Goal: Transaction & Acquisition: Purchase product/service

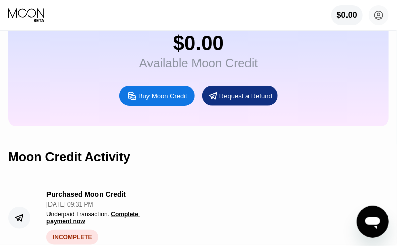
scroll to position [202, 0]
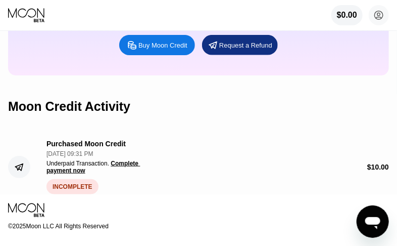
scroll to position [202, 0]
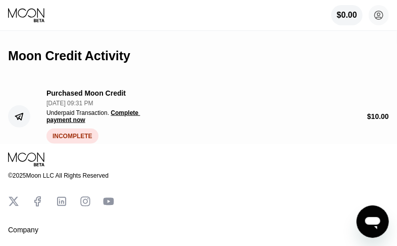
scroll to position [253, 0]
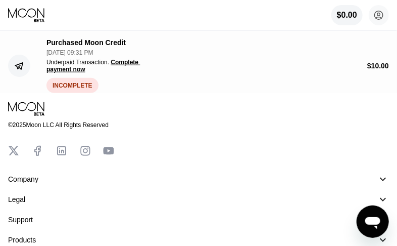
drag, startPoint x: 204, startPoint y: 25, endPoint x: 19, endPoint y: 14, distance: 184.8
click at [19, 14] on icon at bounding box center [27, 15] width 38 height 15
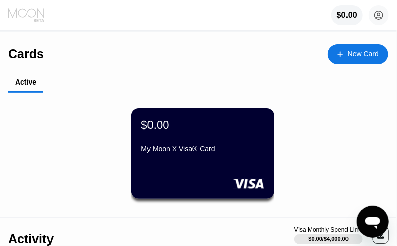
click at [38, 15] on icon at bounding box center [27, 15] width 38 height 15
click at [343, 20] on div "$0.00" at bounding box center [347, 15] width 21 height 9
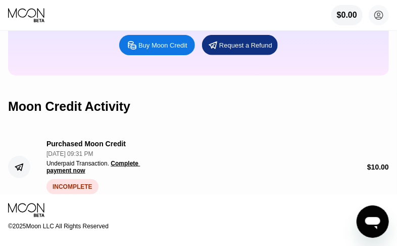
scroll to position [202, 0]
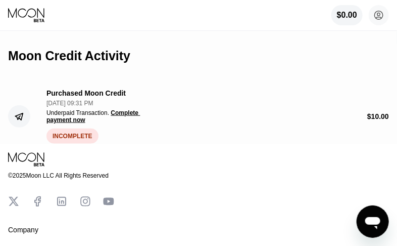
click at [128, 123] on span "Complete payment now" at bounding box center [94, 116] width 94 height 14
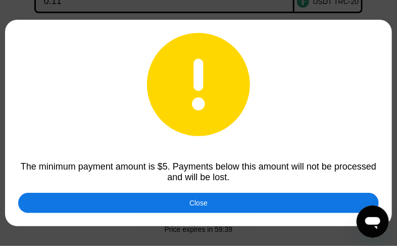
click at [204, 200] on div "Close" at bounding box center [199, 203] width 18 height 8
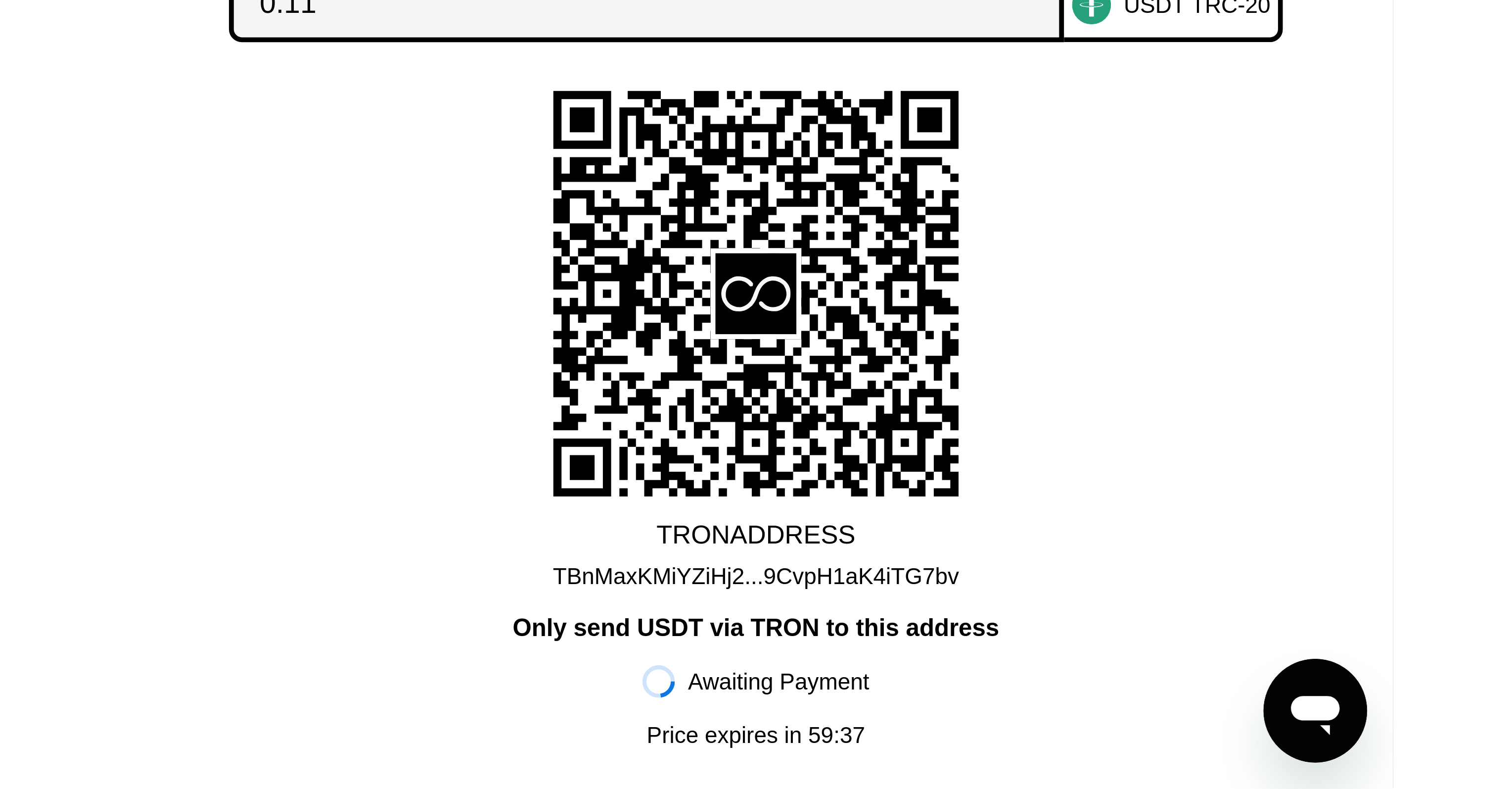
scroll to position [0, 0]
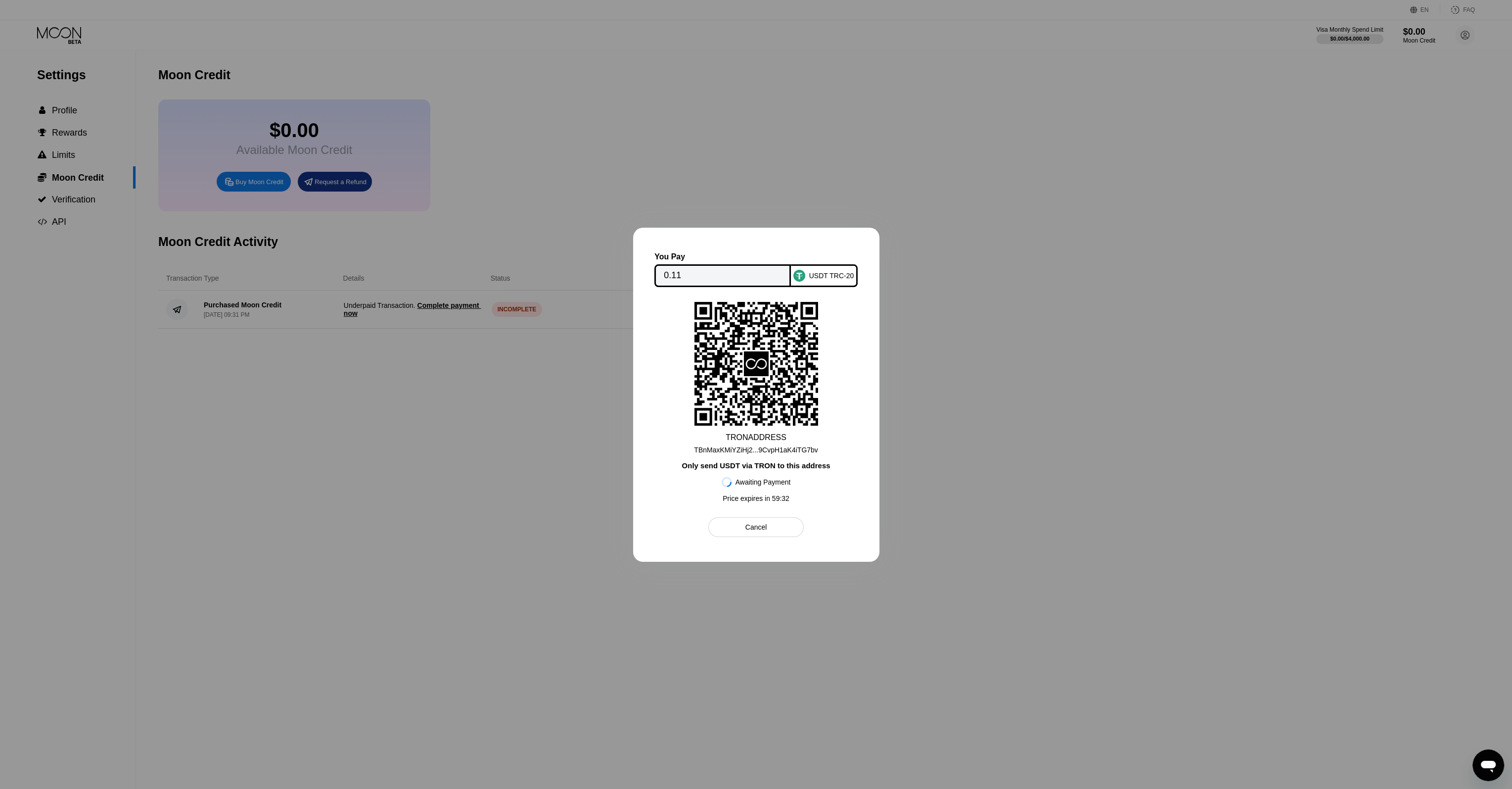
click at [396, 226] on div at bounding box center [756, 394] width 1512 height 789
